Goal: Task Accomplishment & Management: Manage account settings

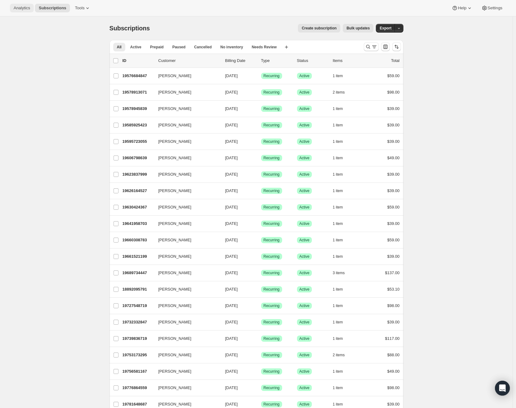
click at [23, 7] on span "Analytics" at bounding box center [22, 8] width 16 height 5
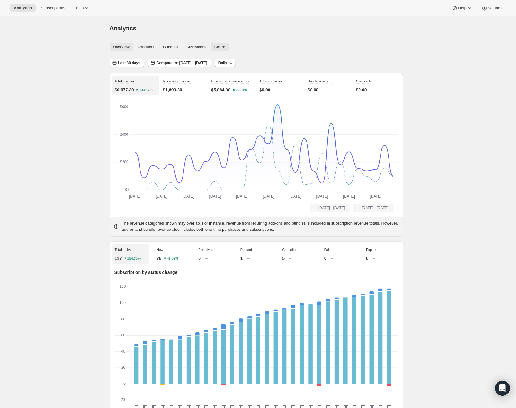
click at [223, 46] on span "Churn" at bounding box center [219, 47] width 11 height 5
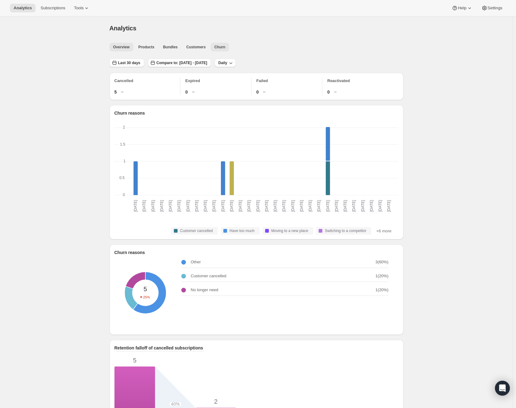
click at [127, 45] on span "Overview" at bounding box center [121, 47] width 16 height 5
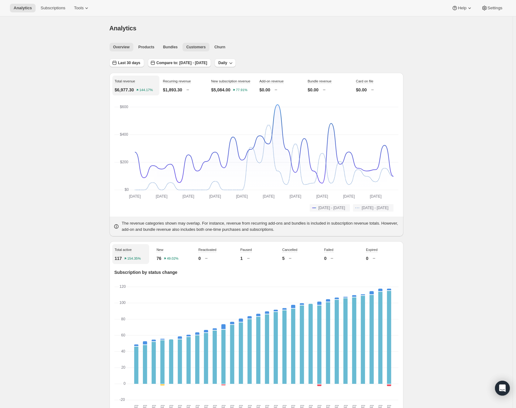
click at [199, 49] on span "Customers" at bounding box center [195, 47] width 19 height 5
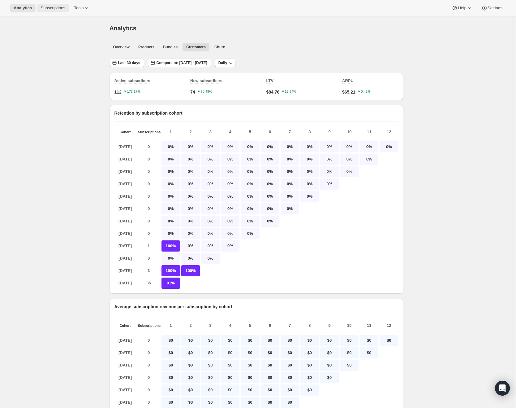
click at [55, 6] on span "Subscriptions" at bounding box center [53, 8] width 25 height 5
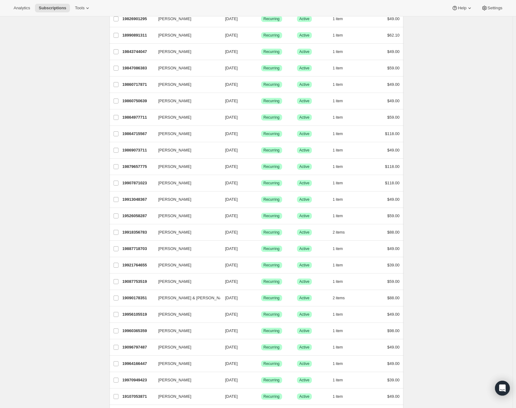
scroll to position [495, 0]
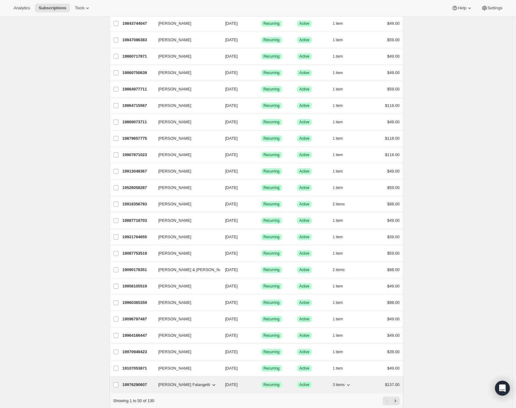
click at [187, 383] on span "[PERSON_NAME] Falangetti" at bounding box center [184, 384] width 52 height 6
click at [142, 383] on p "19976290607" at bounding box center [138, 384] width 31 height 6
